Goal: Navigation & Orientation: Find specific page/section

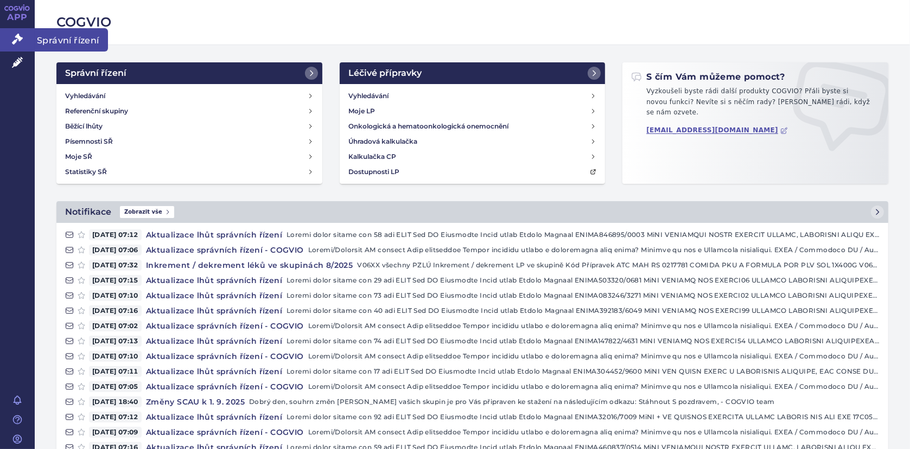
click at [17, 35] on icon at bounding box center [17, 39] width 11 height 11
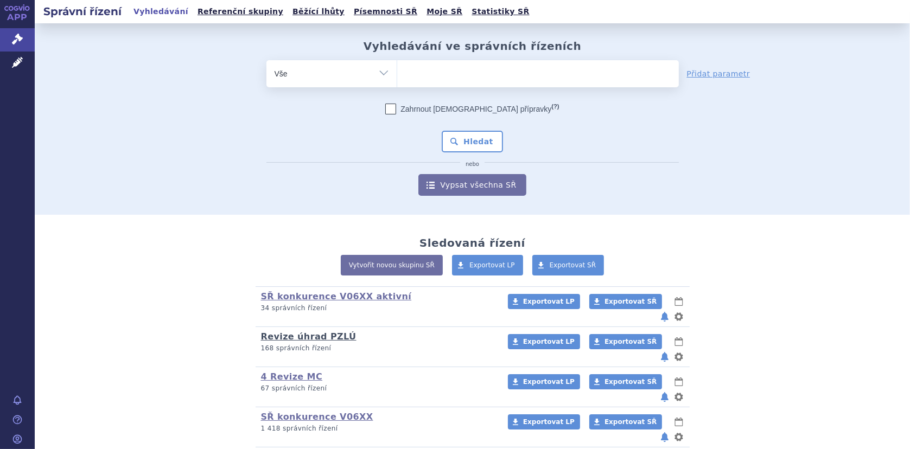
scroll to position [86, 0]
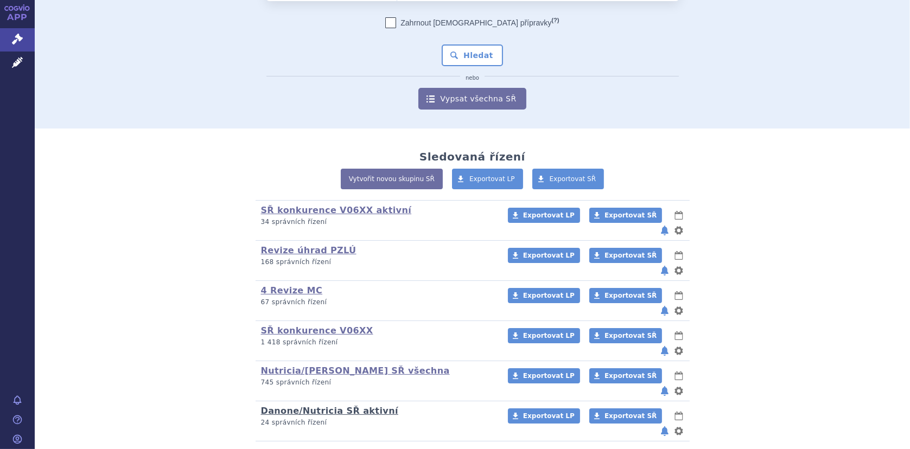
click at [298, 406] on link "Danone/Nutricia SŘ aktivní" at bounding box center [329, 411] width 137 height 10
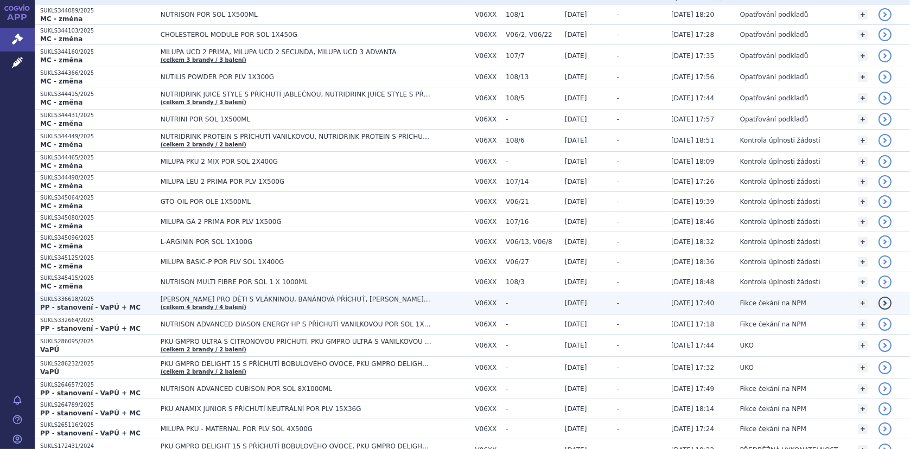
scroll to position [163, 0]
